Goal: Find specific page/section: Find specific page/section

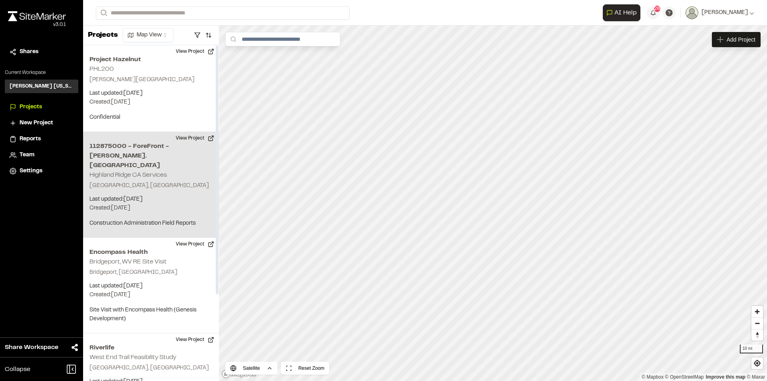
click at [125, 170] on div "112875000 - ForeFront - [PERSON_NAME]. Townhomes [GEOGRAPHIC_DATA] [GEOGRAPHIC_…" at bounding box center [151, 185] width 136 height 106
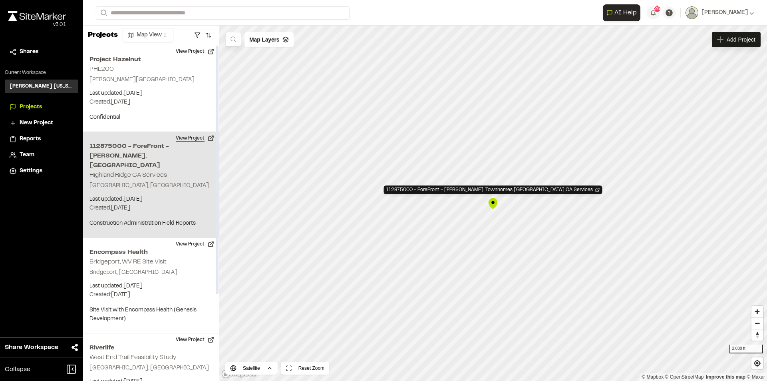
click at [194, 137] on button "View Project" at bounding box center [195, 138] width 48 height 13
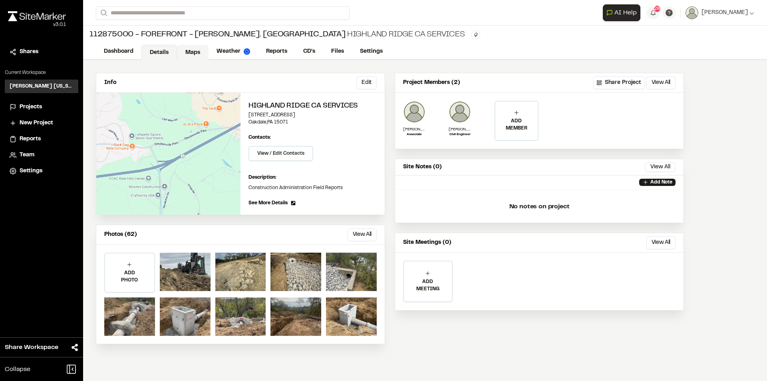
click at [199, 50] on link "Maps" at bounding box center [193, 52] width 32 height 15
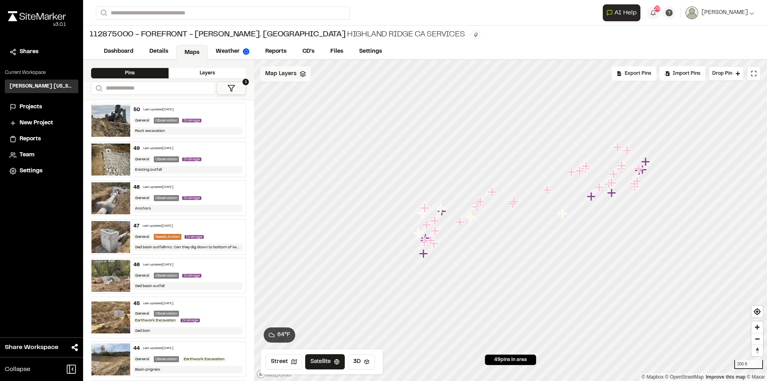
click at [305, 80] on div "Map Layers" at bounding box center [285, 73] width 50 height 15
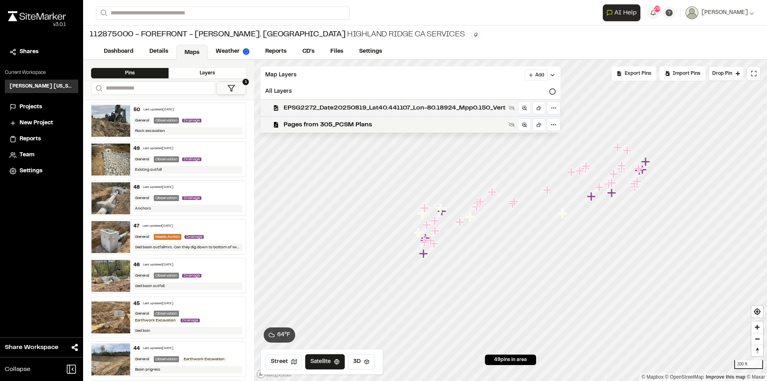
click at [302, 107] on span "EPSG2272_Date20250819_Lat40.441107_Lon-80.18924_Mpp0.150_Vert" at bounding box center [395, 108] width 222 height 10
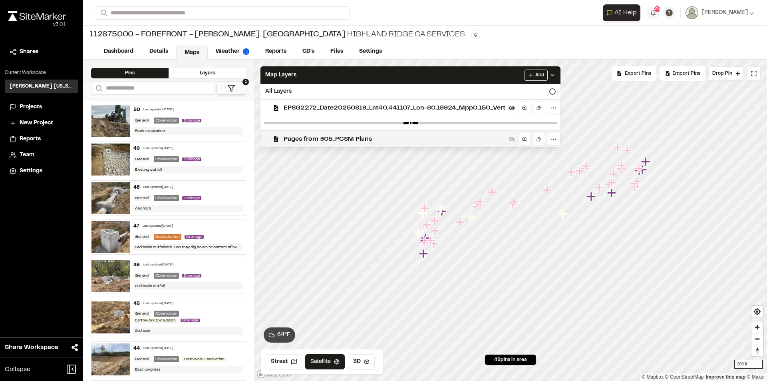
click at [309, 141] on span "Pages from 305_PCSM Plans" at bounding box center [395, 139] width 222 height 10
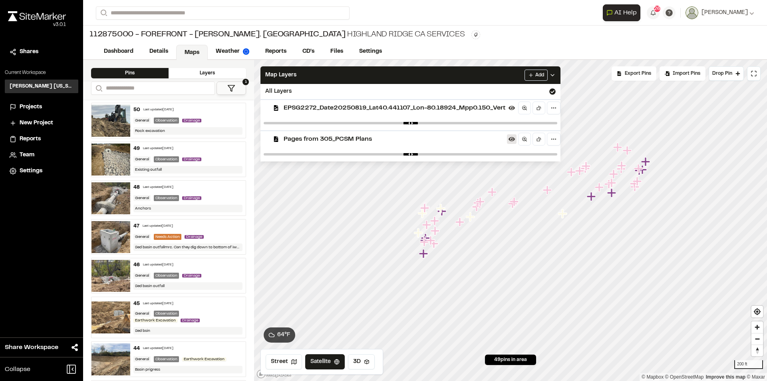
click at [515, 141] on icon at bounding box center [511, 139] width 6 height 4
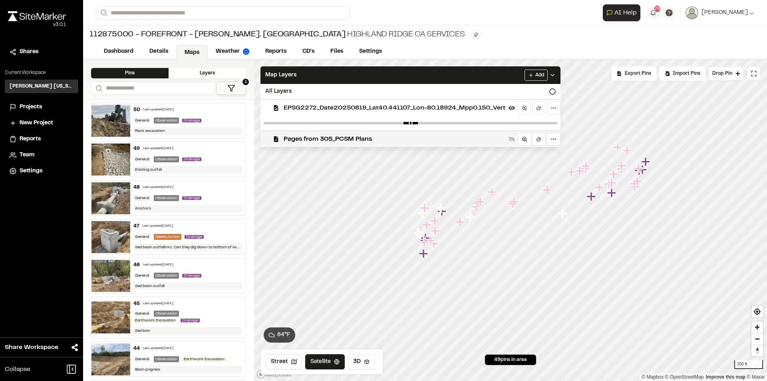
click at [481, 107] on span "EPSG2272_Date20250819_Lat40.441107_Lon-80.18924_Mpp0.150_Vert" at bounding box center [395, 108] width 222 height 10
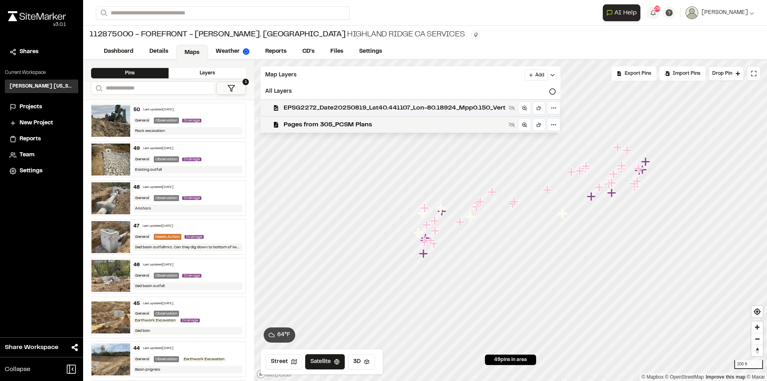
click at [462, 101] on div "EPSG2272_Date20250819_Lat40.441107_Lon-80.18924_Mpp0.150_Vert" at bounding box center [410, 107] width 300 height 17
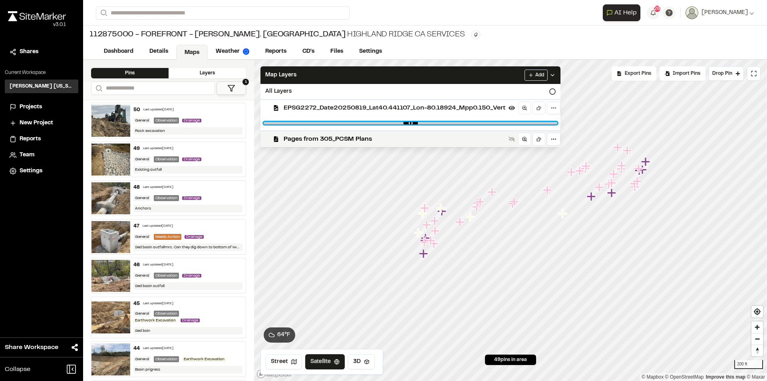
drag, startPoint x: 556, startPoint y: 123, endPoint x: 452, endPoint y: 127, distance: 103.5
type input "****"
click at [452, 124] on input "range" at bounding box center [411, 123] width 294 height 2
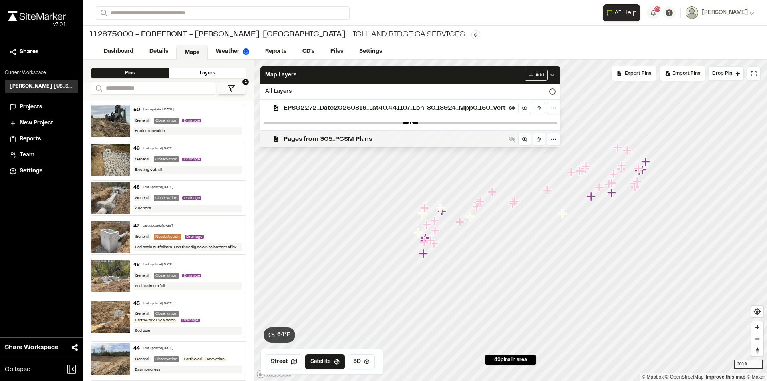
click at [520, 141] on div "Pages from 305_PCSM Plans" at bounding box center [410, 138] width 300 height 17
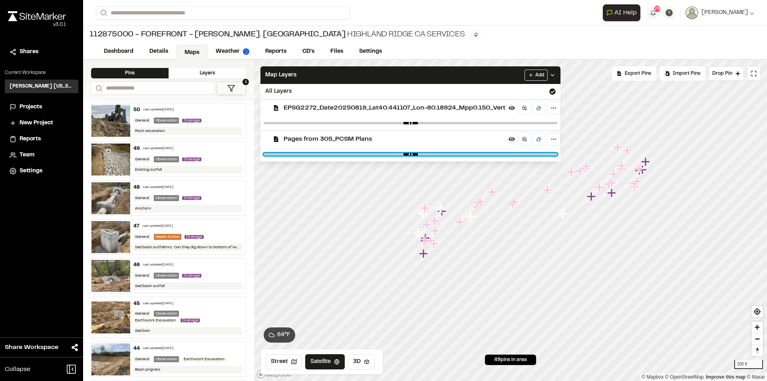
drag, startPoint x: 554, startPoint y: 153, endPoint x: 376, endPoint y: 161, distance: 177.9
type input "****"
click at [376, 155] on input "range" at bounding box center [411, 154] width 294 height 2
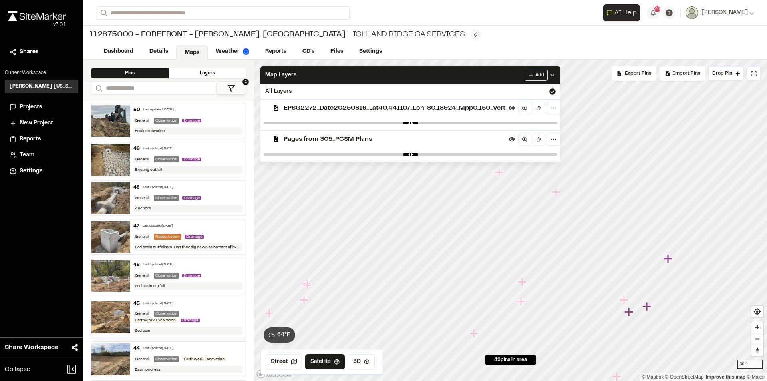
click at [116, 233] on img at bounding box center [110, 237] width 39 height 32
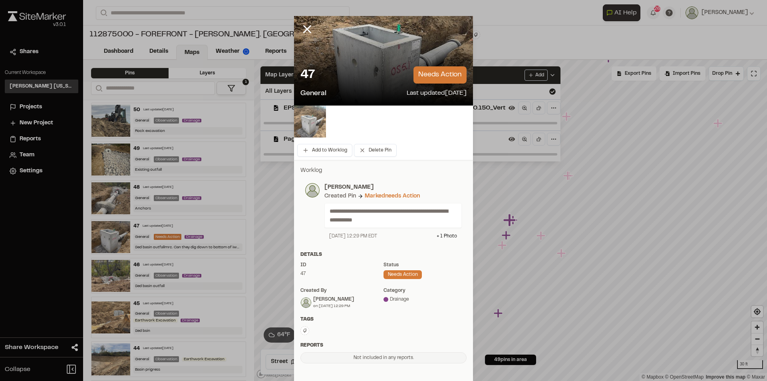
click at [310, 119] on img at bounding box center [310, 121] width 32 height 32
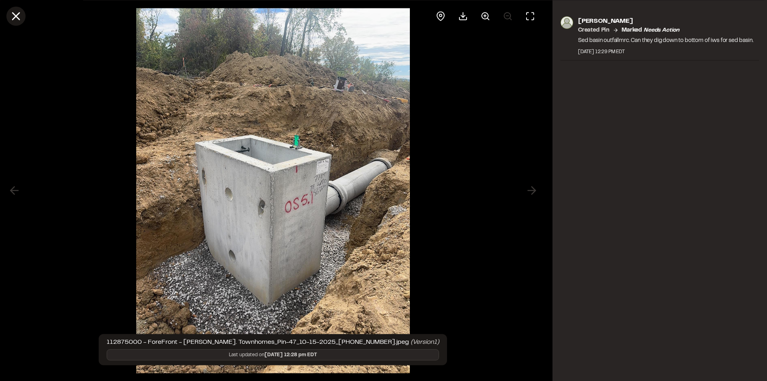
click at [14, 18] on line at bounding box center [16, 16] width 7 height 7
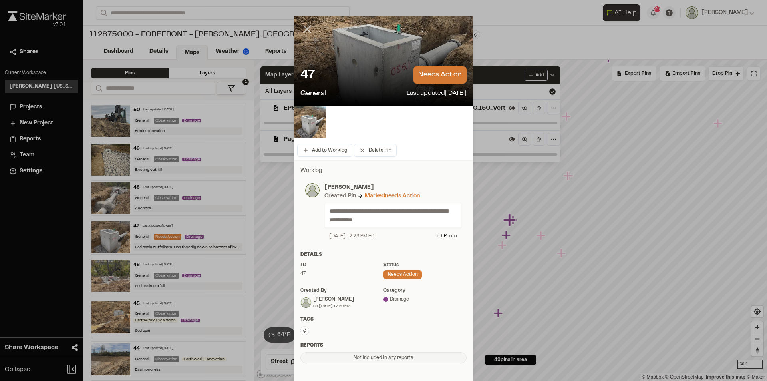
click at [304, 27] on icon at bounding box center [307, 29] width 14 height 14
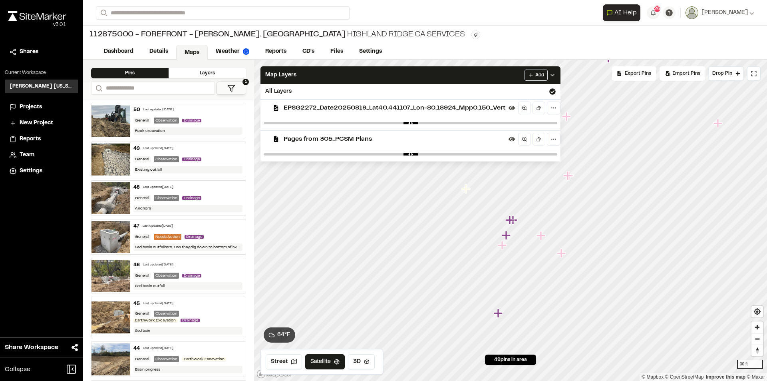
click at [110, 154] on img at bounding box center [110, 159] width 39 height 32
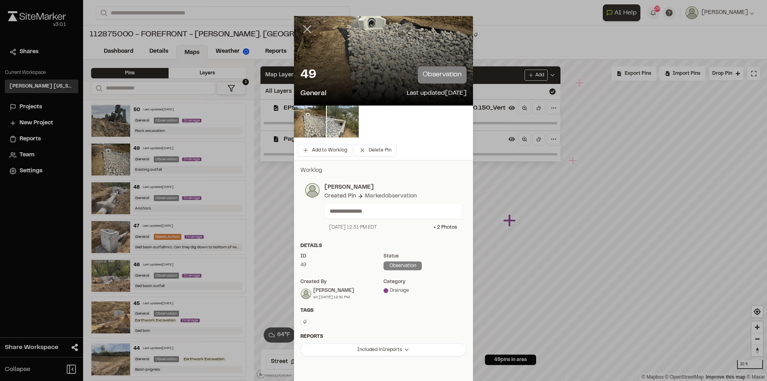
click at [304, 30] on line at bounding box center [307, 29] width 7 height 7
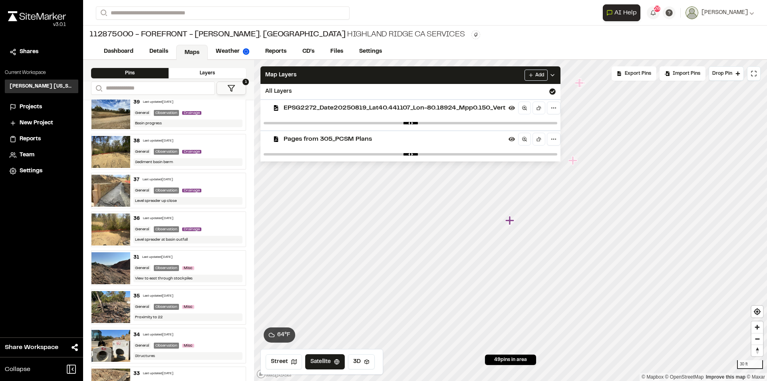
scroll to position [439, 0]
click at [276, 52] on link "Reports" at bounding box center [276, 52] width 38 height 15
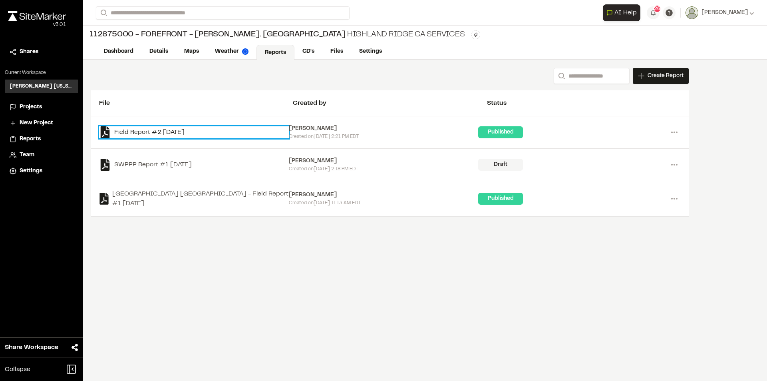
click at [155, 133] on link "Field Report #2 [DATE]" at bounding box center [194, 132] width 190 height 12
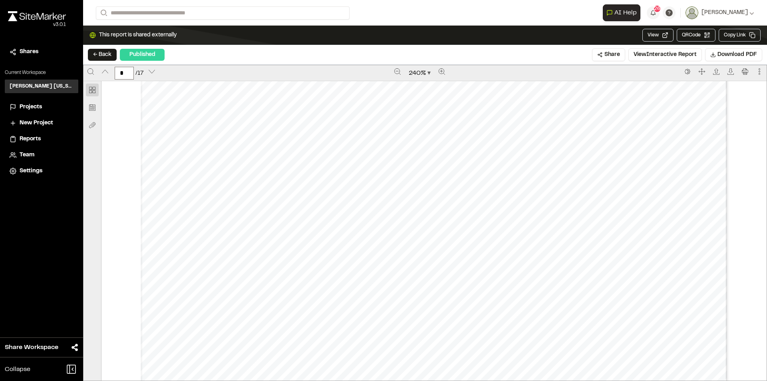
scroll to position [2636, 0]
type input "*"
